Goal: Check status: Check status

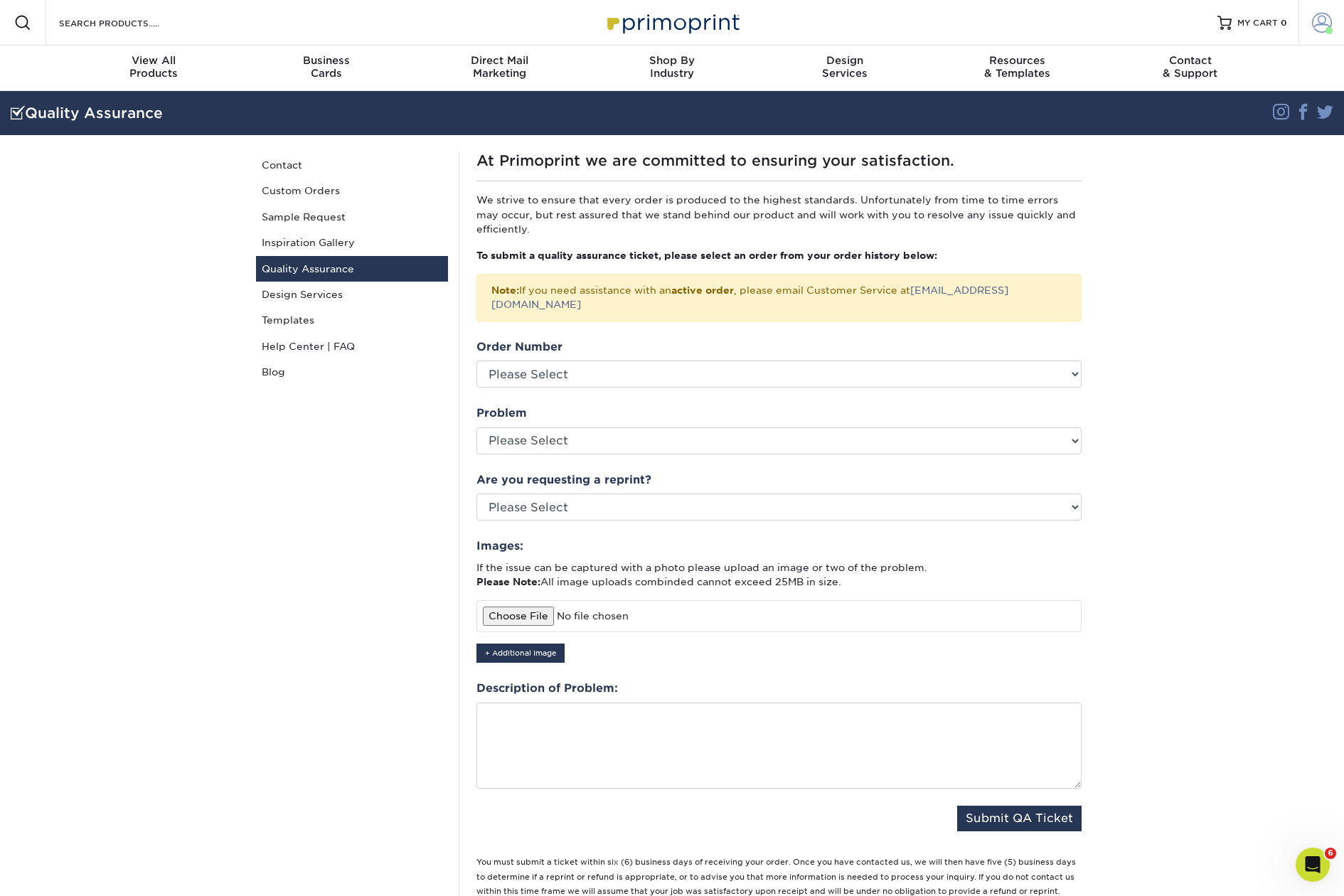
click at [1321, 23] on span at bounding box center [1322, 23] width 20 height 20
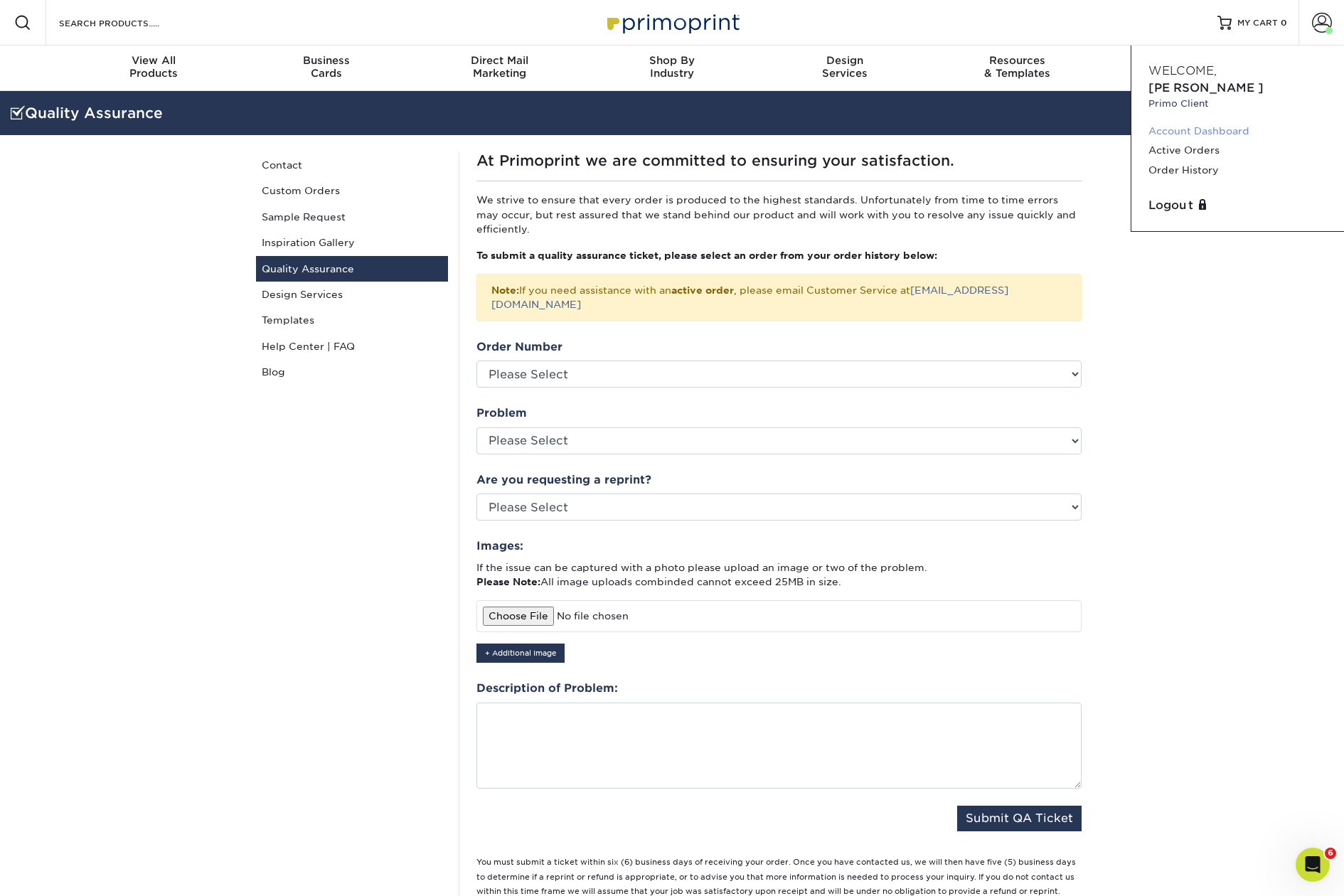
click at [1193, 121] on link "Account Dashboard" at bounding box center [1237, 131] width 178 height 20
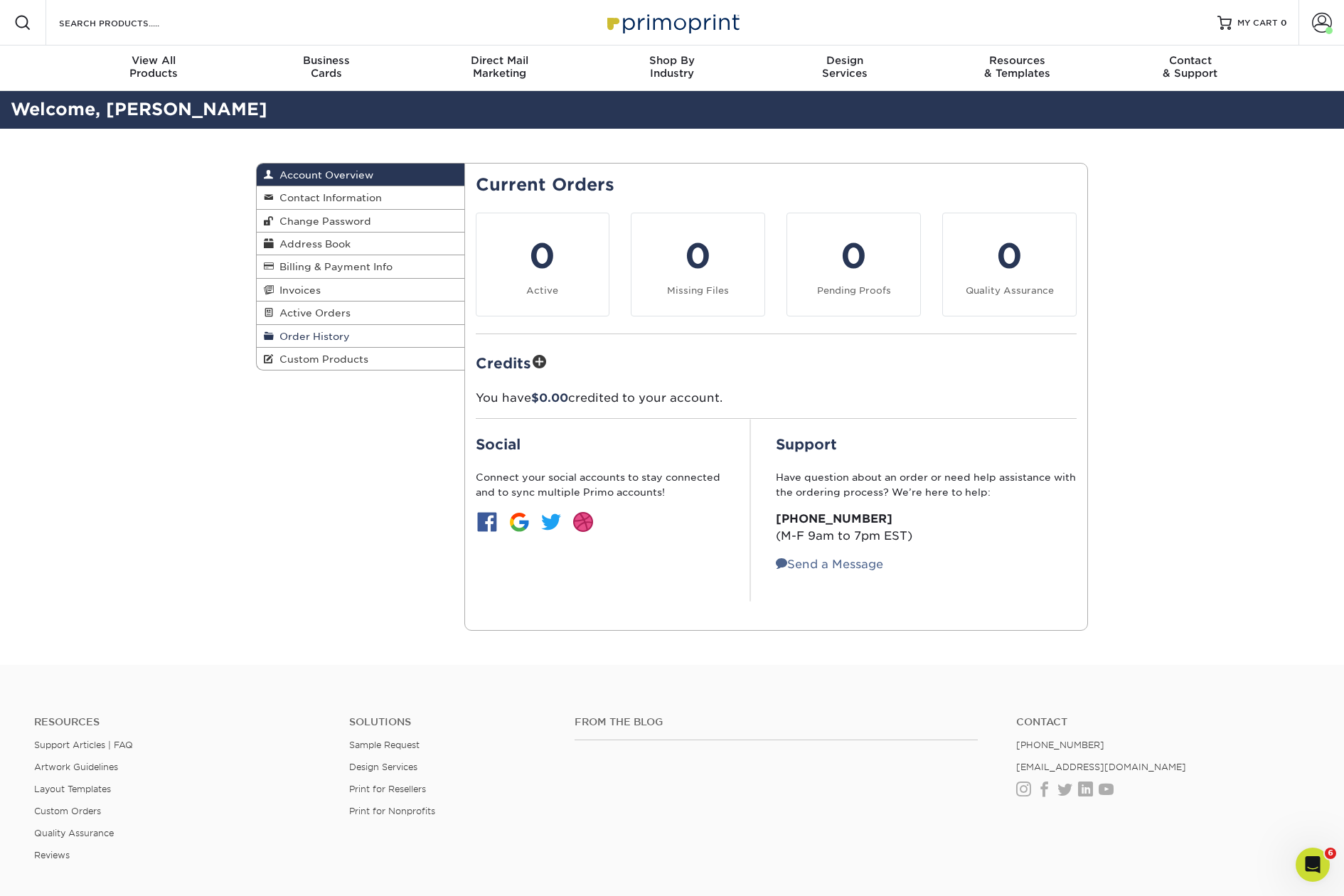
click at [314, 335] on span "Order History" at bounding box center [311, 337] width 76 height 12
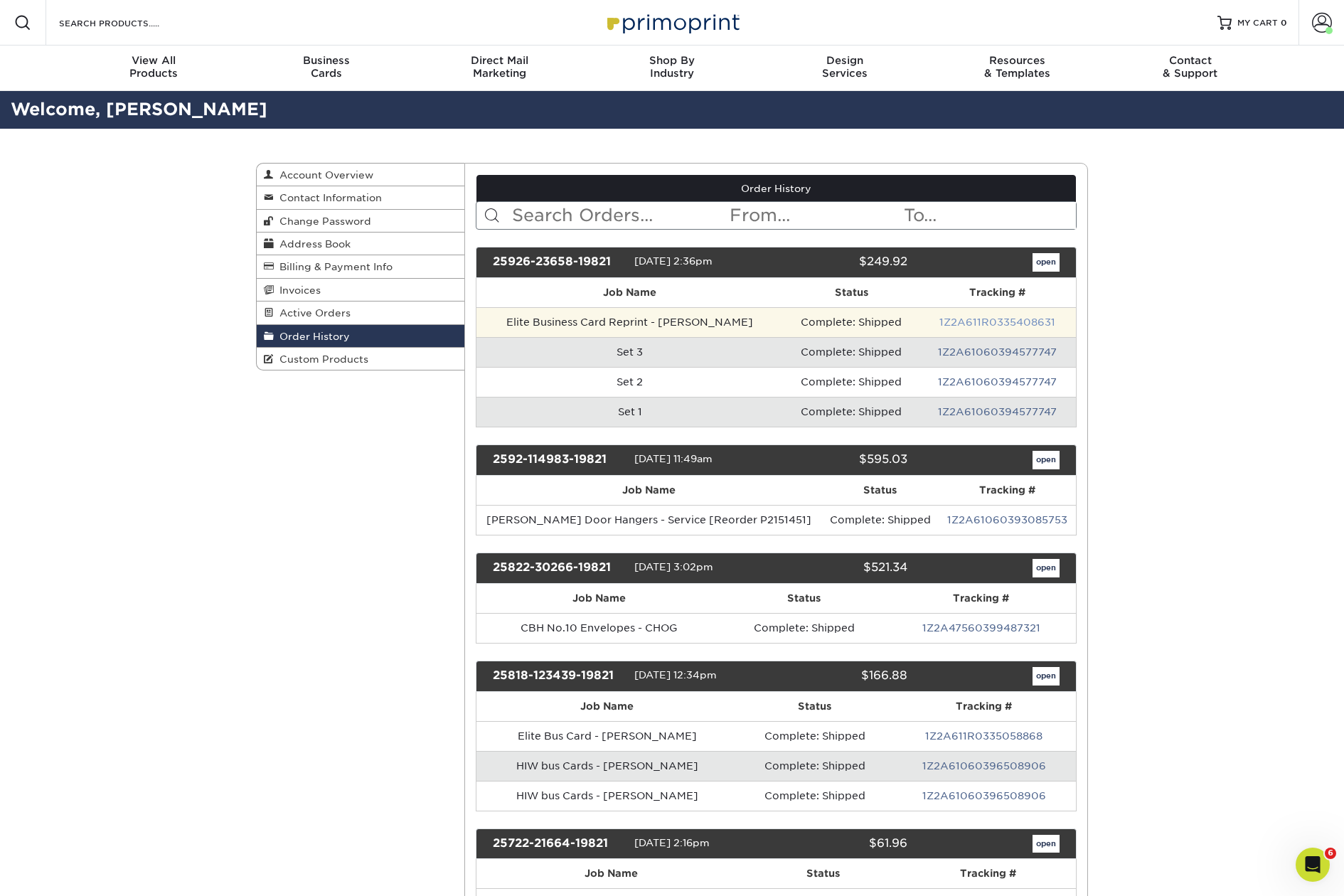
click at [962, 319] on link "1Z2A611R0335408631" at bounding box center [997, 322] width 116 height 12
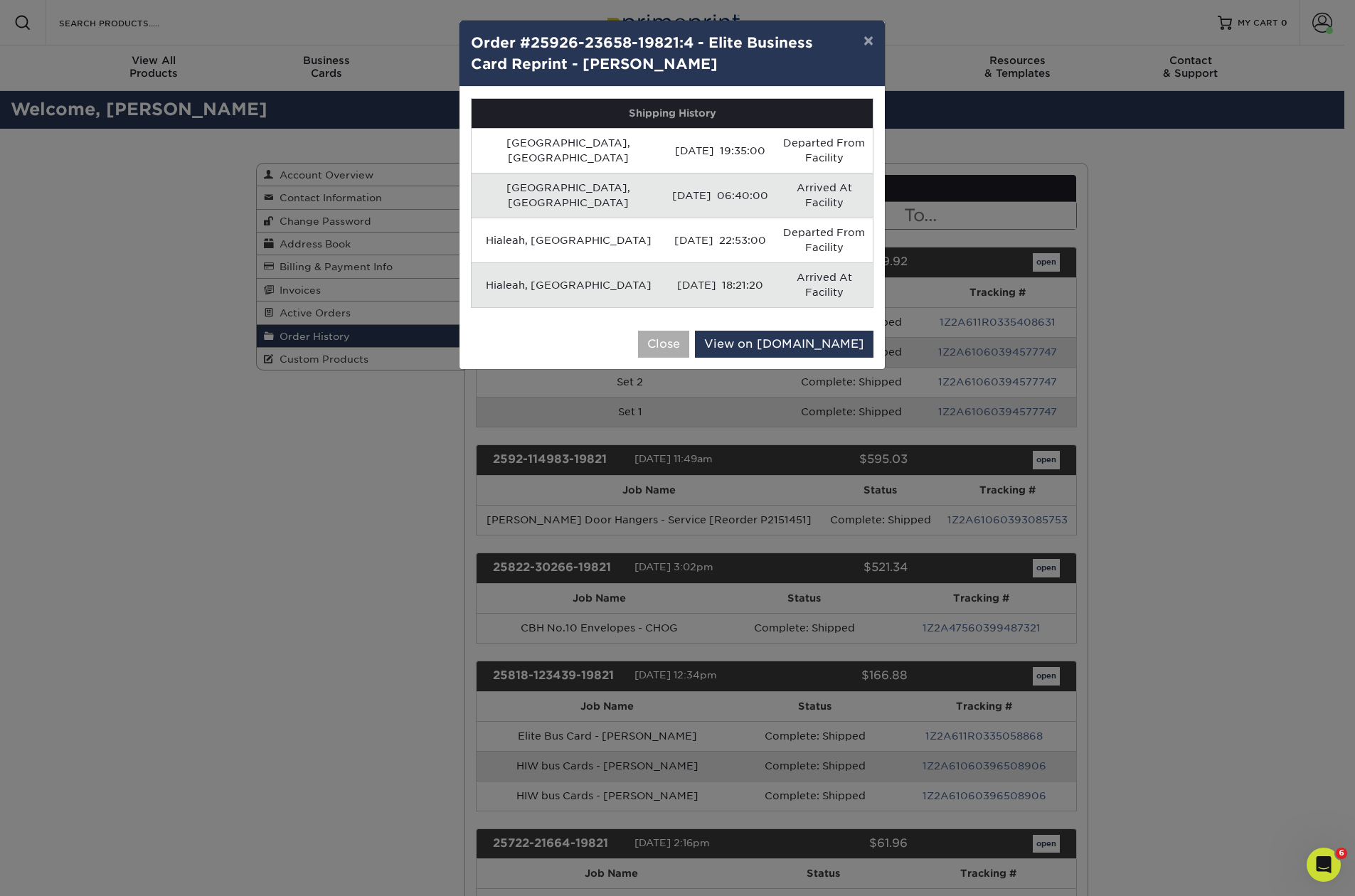
click at [689, 331] on button "Close" at bounding box center [663, 344] width 51 height 27
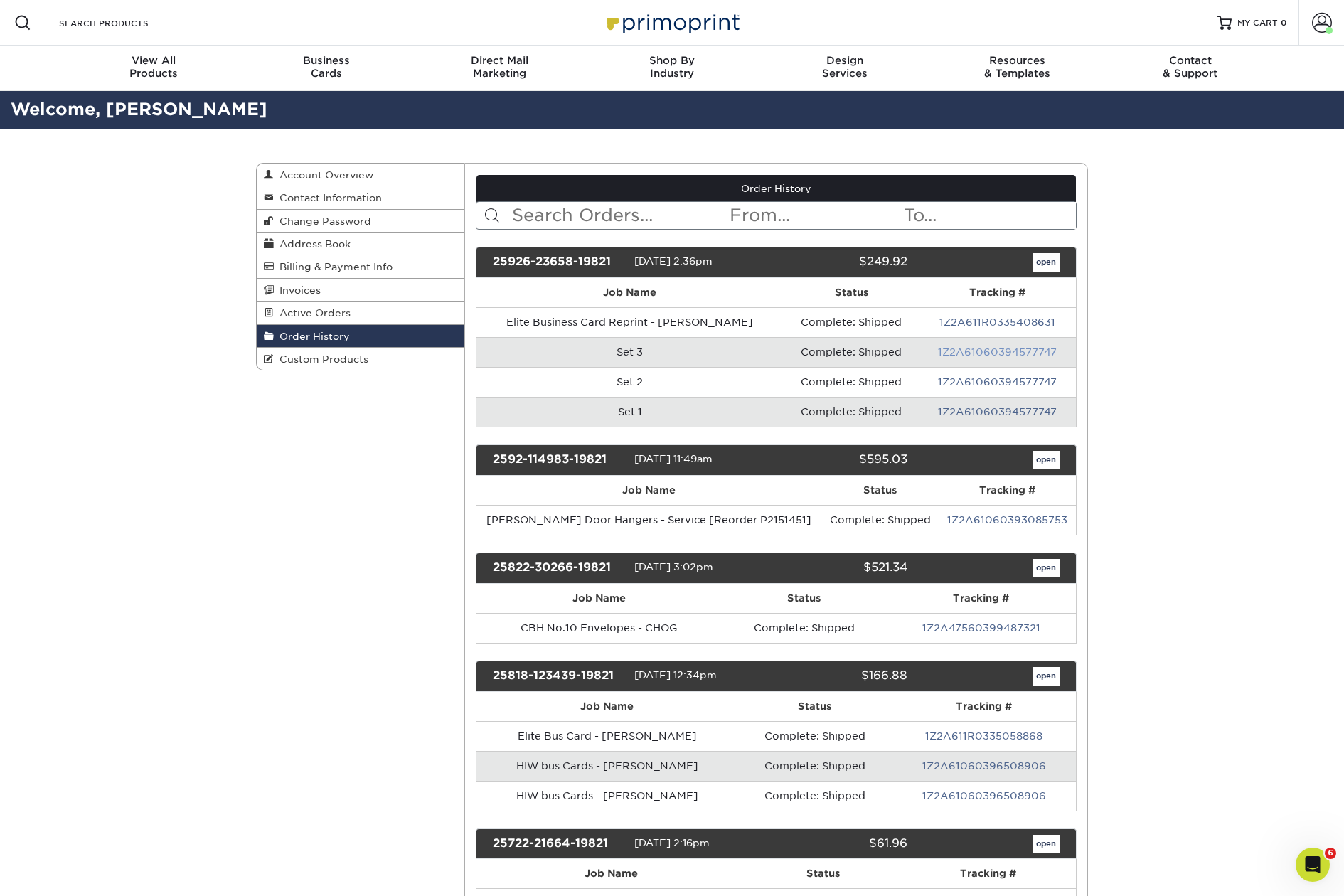
click at [963, 346] on link "1Z2A61060394577747" at bounding box center [997, 352] width 119 height 12
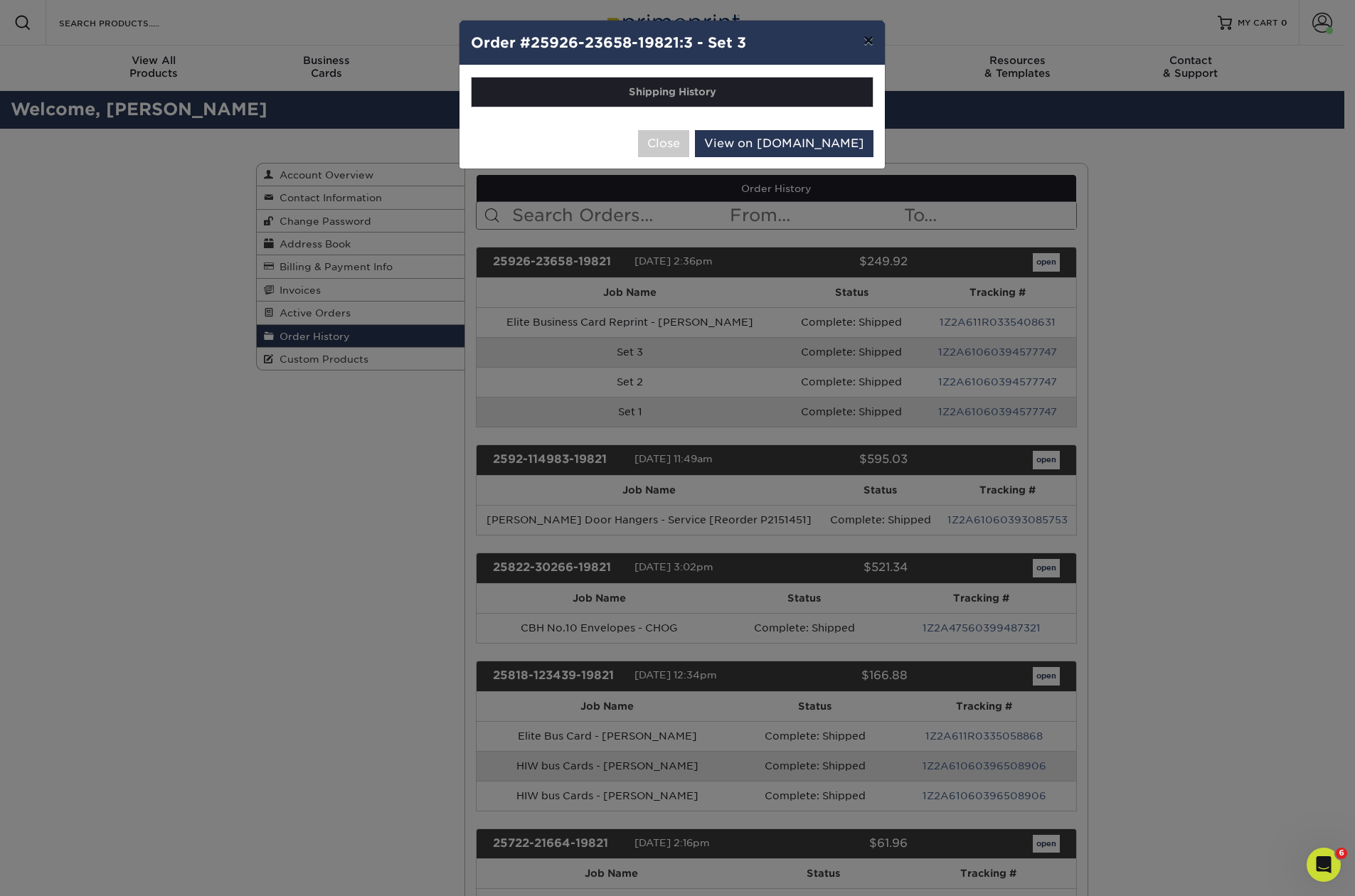
click at [859, 39] on button "×" at bounding box center [868, 40] width 33 height 40
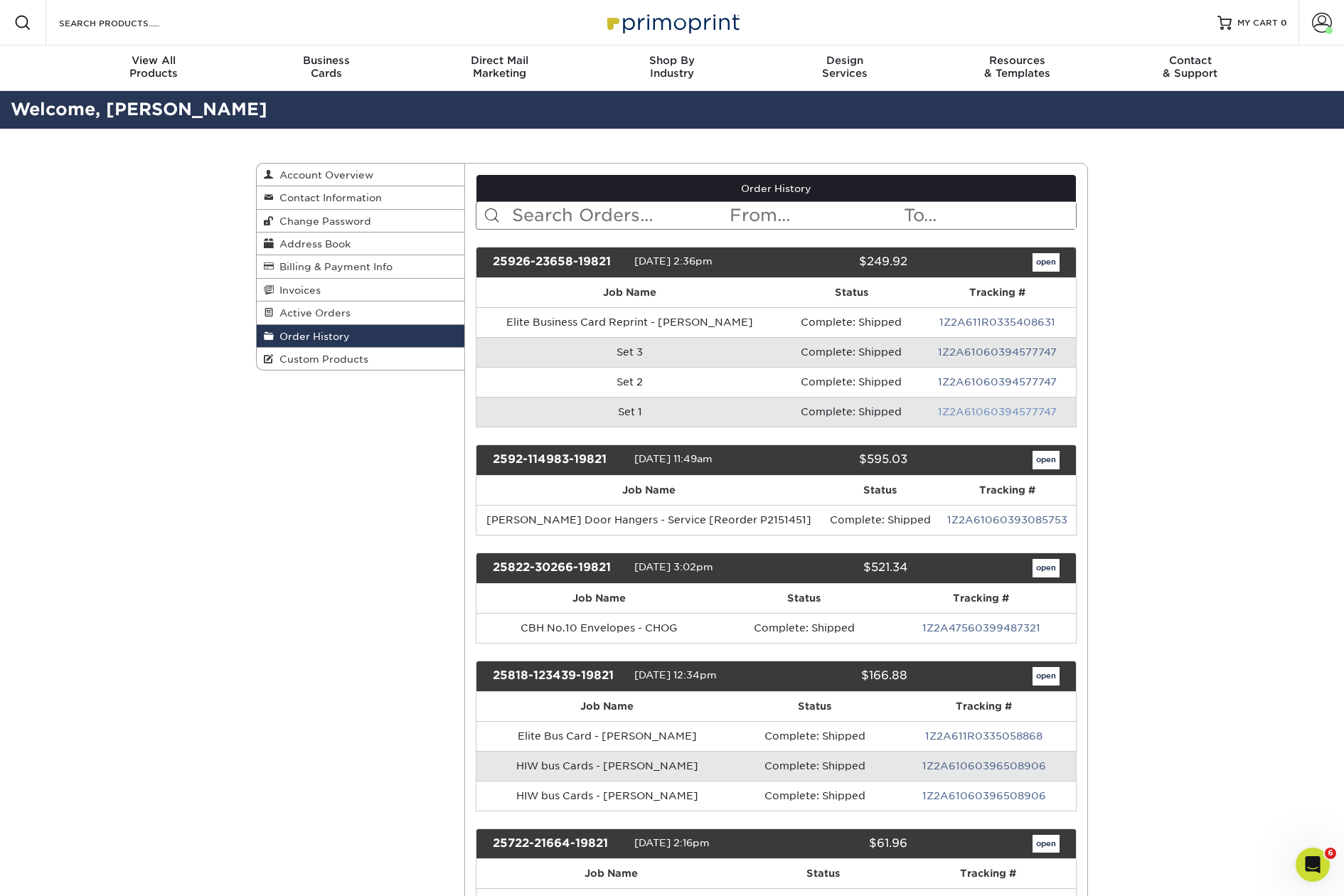
click at [1001, 412] on link "1Z2A61060394577747" at bounding box center [997, 412] width 119 height 12
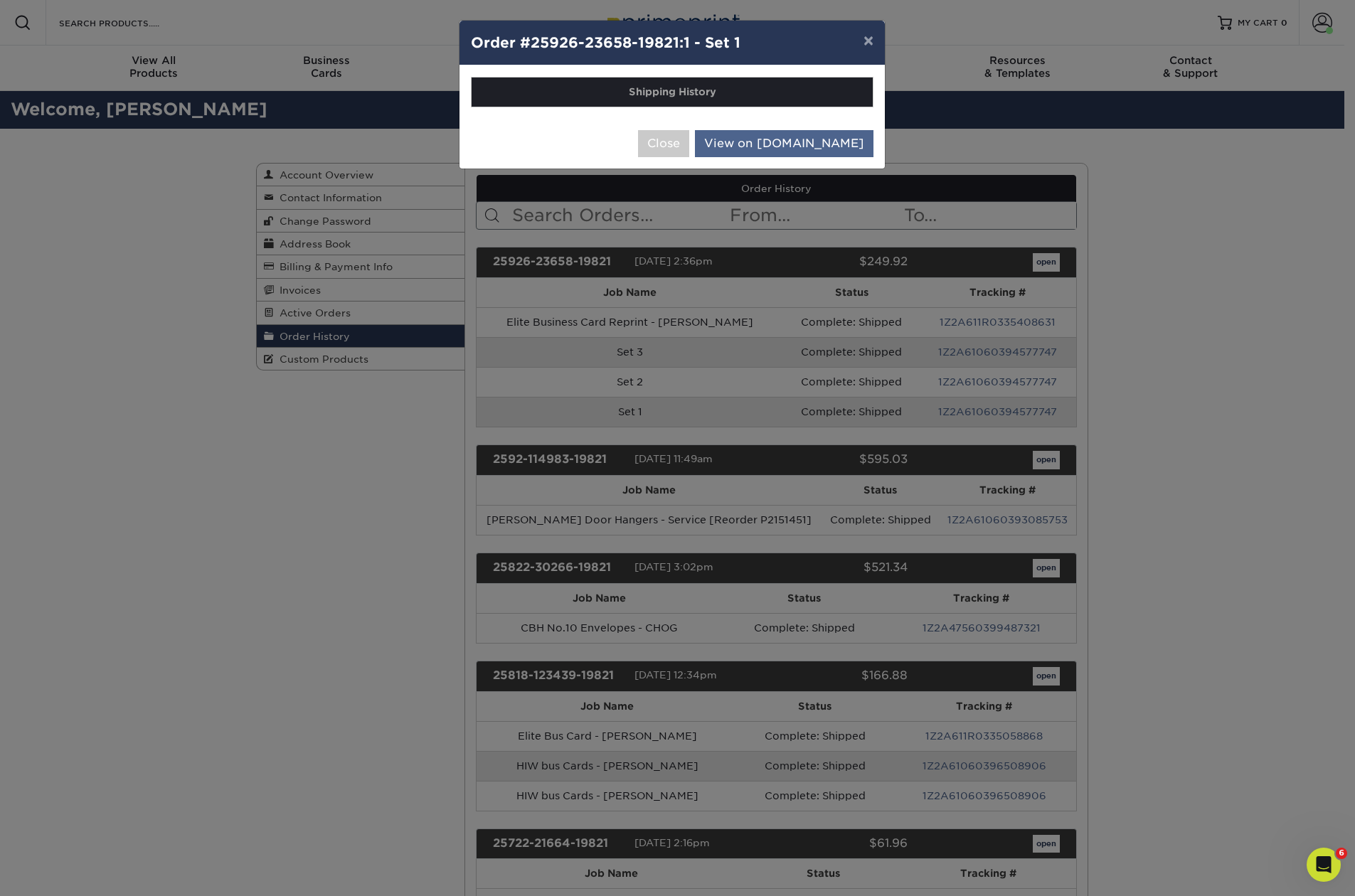
click at [804, 137] on link "View on [DOMAIN_NAME]" at bounding box center [783, 143] width 178 height 27
click at [866, 38] on button "×" at bounding box center [868, 40] width 33 height 40
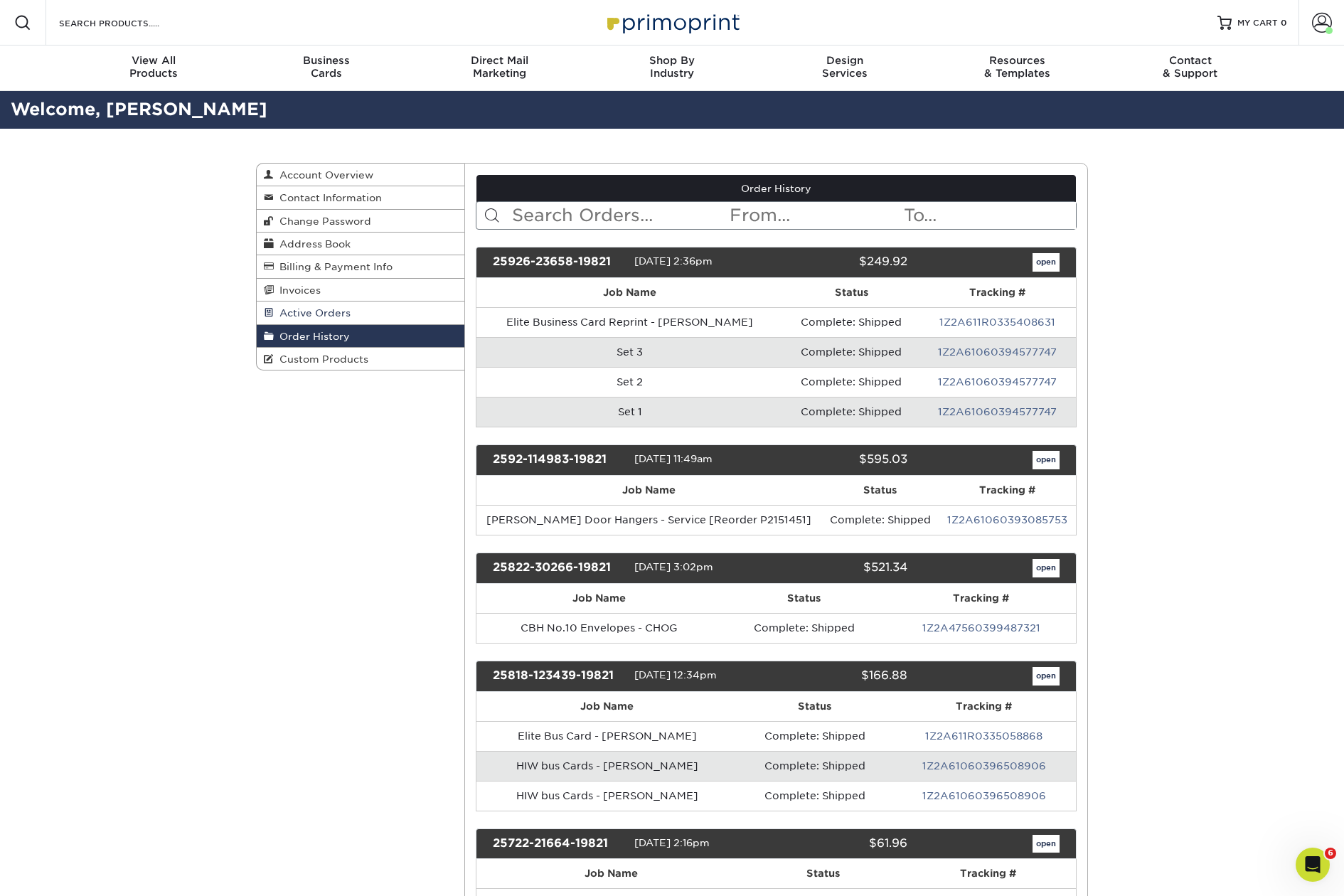
click at [343, 314] on span "Active Orders" at bounding box center [312, 313] width 77 height 12
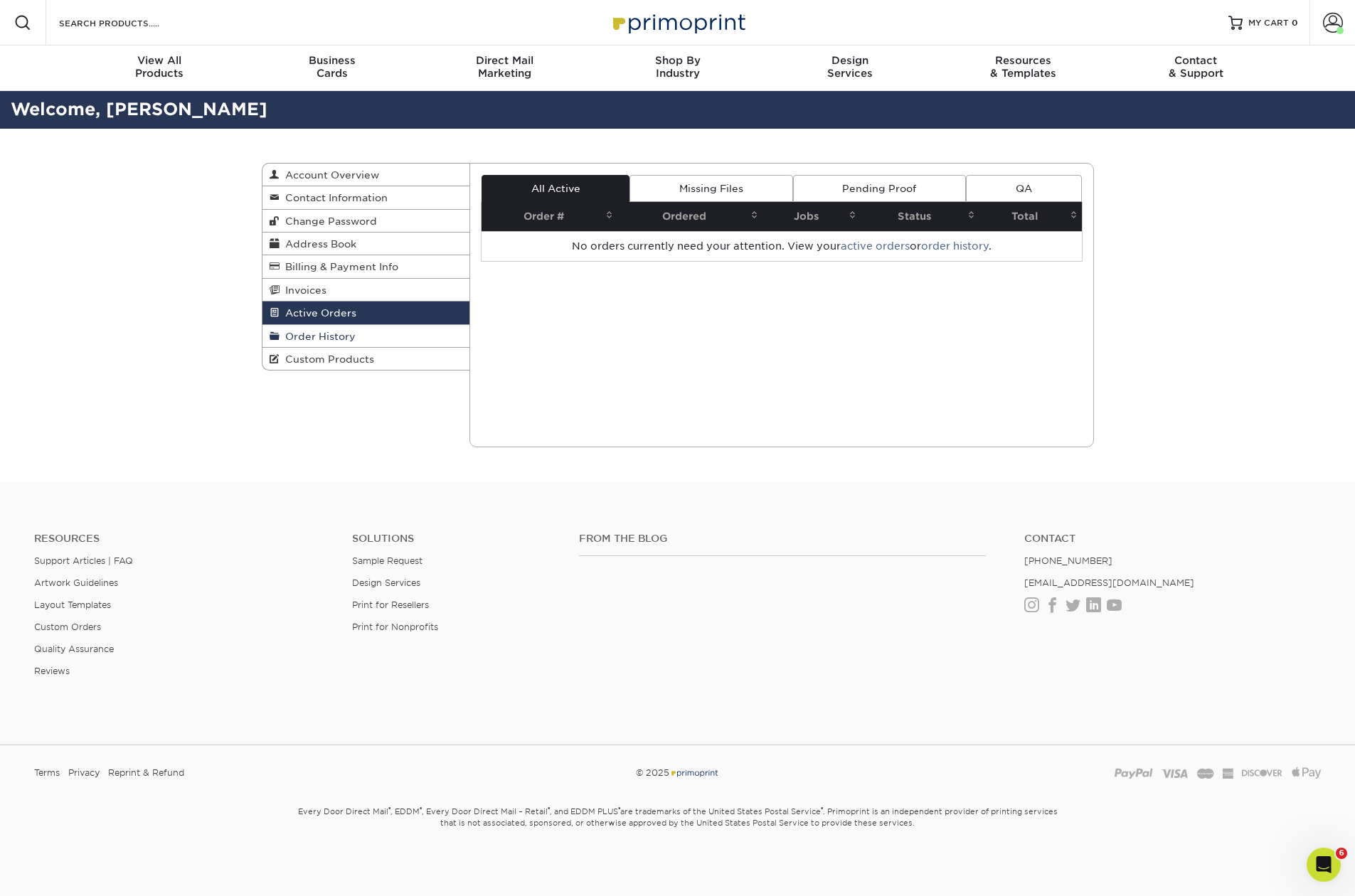
click at [336, 335] on span "Order History" at bounding box center [317, 337] width 76 height 12
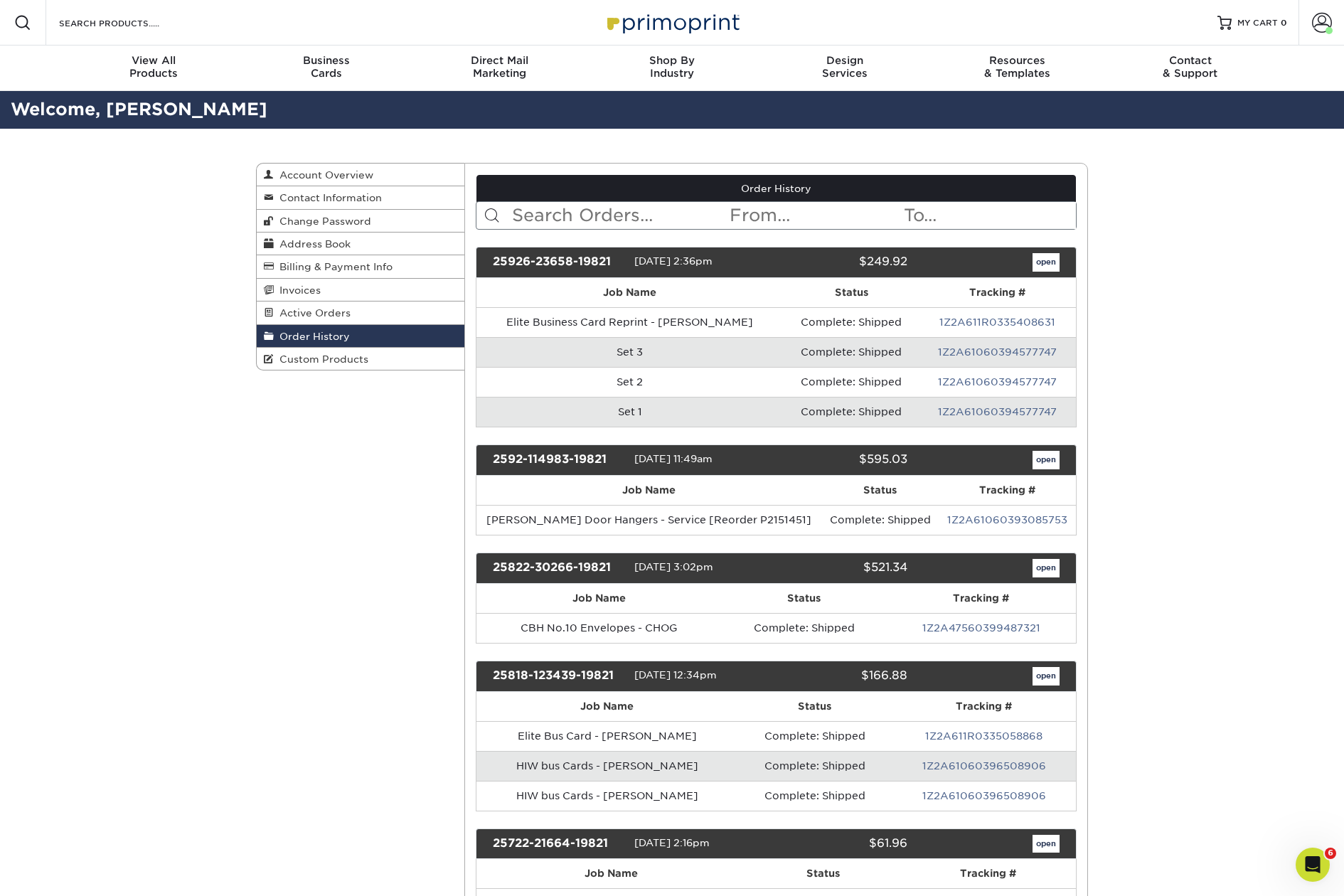
click at [647, 16] on img at bounding box center [672, 22] width 142 height 30
